Goal: Task Accomplishment & Management: Manage account settings

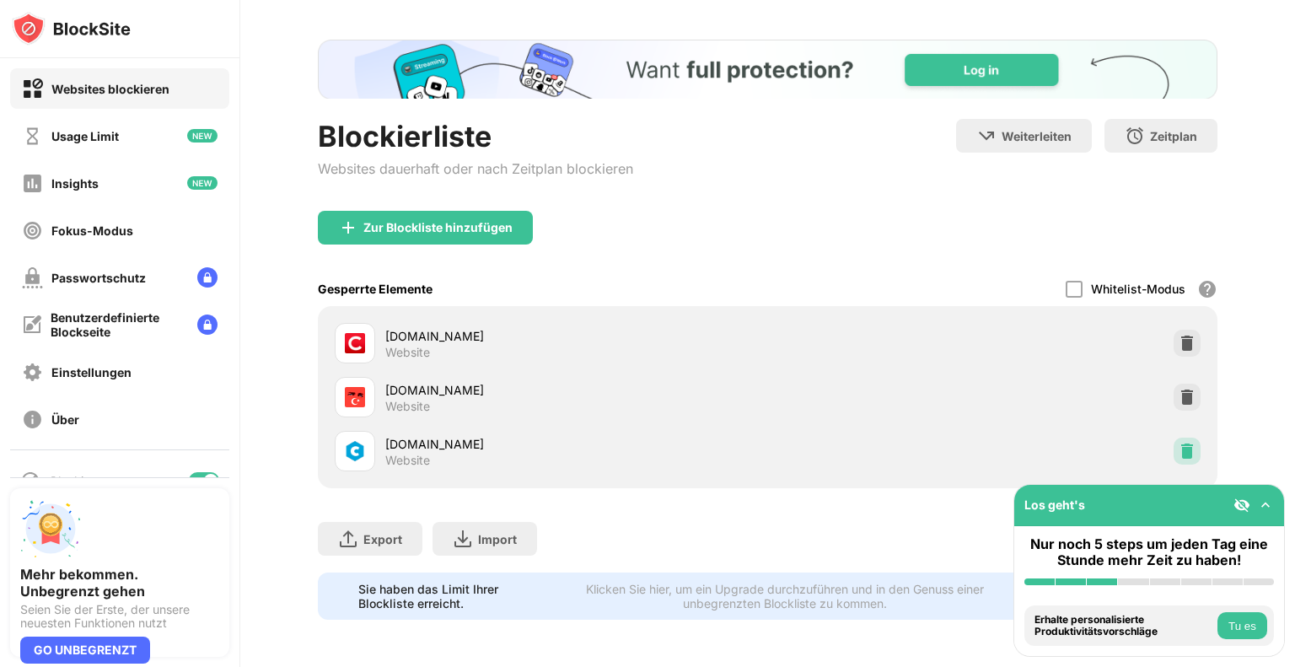
click at [1178, 443] on img at bounding box center [1186, 451] width 17 height 17
